Goal: Information Seeking & Learning: Understand process/instructions

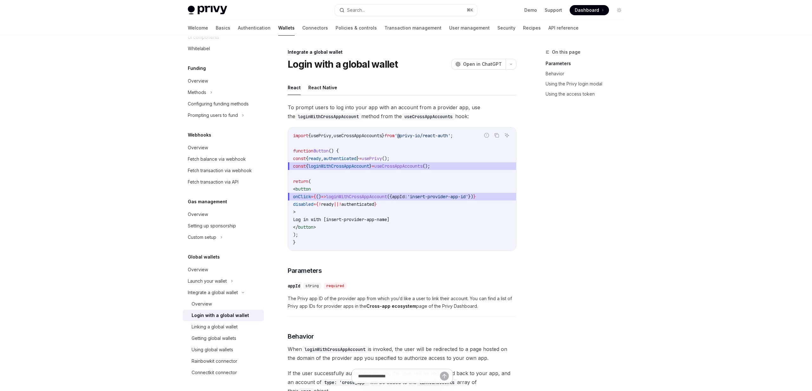
click at [387, 199] on span "loginWithCrossAppAccount" at bounding box center [356, 197] width 61 height 6
click at [397, 192] on code "import { usePrivy , useCrossAppAccounts } from '@privy-io/react-auth' ; functio…" at bounding box center [402, 189] width 218 height 114
click at [387, 195] on span "loginWithCrossAppAccount" at bounding box center [356, 197] width 61 height 6
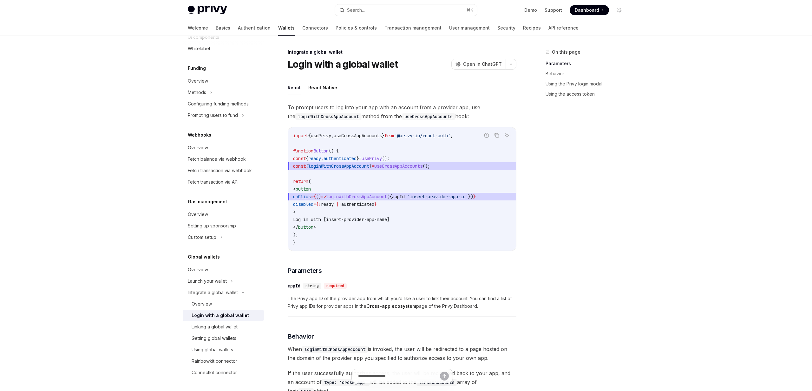
click at [387, 195] on span "loginWithCrossAppAccount" at bounding box center [356, 197] width 61 height 6
copy span "loginWithCrossAppAccount"
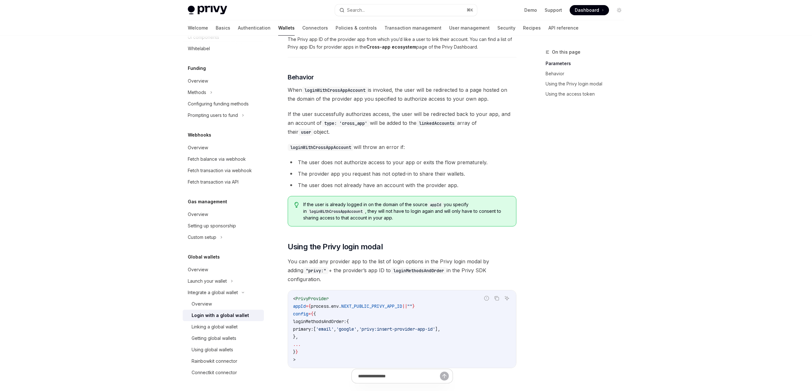
scroll to position [212, 0]
